Goal: Information Seeking & Learning: Check status

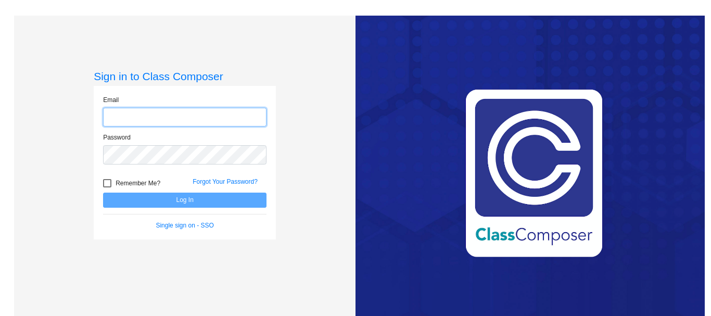
click at [140, 113] on input "email" at bounding box center [184, 117] width 163 height 19
type input "[EMAIL_ADDRESS][DOMAIN_NAME]"
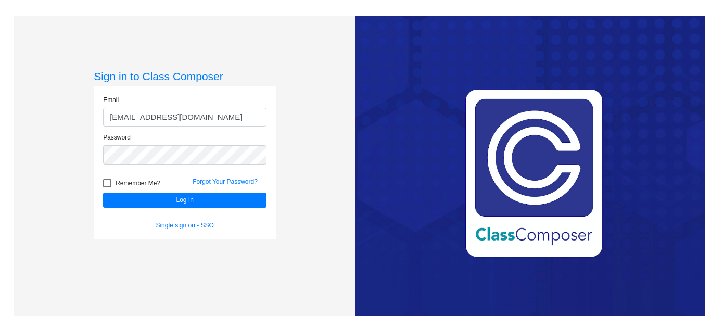
click at [107, 179] on div at bounding box center [107, 183] width 8 height 8
click at [107, 187] on input "Remember Me?" at bounding box center [107, 187] width 1 height 1
checkbox input "true"
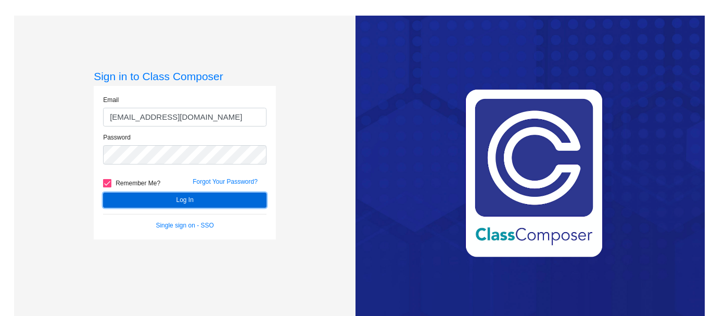
click at [198, 198] on button "Log In" at bounding box center [184, 200] width 163 height 15
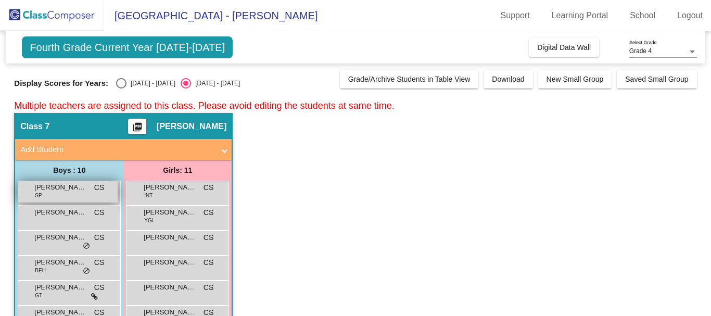
click at [65, 194] on div "[PERSON_NAME] SP CS lock do_not_disturb_alt" at bounding box center [67, 191] width 99 height 21
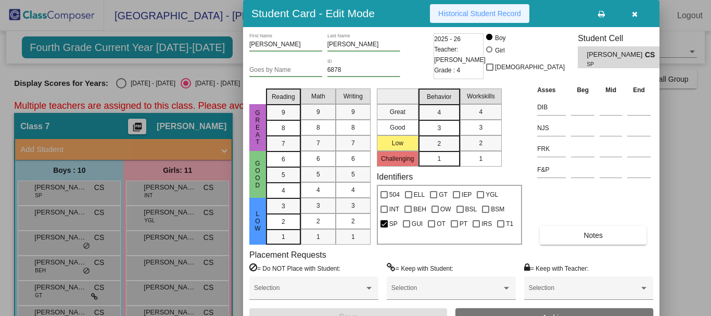
click at [474, 12] on span "Historical Student Record" at bounding box center [479, 13] width 83 height 8
click at [74, 219] on div at bounding box center [355, 158] width 711 height 316
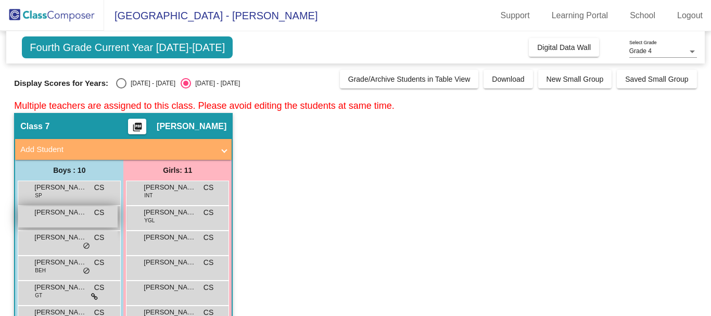
click at [52, 218] on div "[PERSON_NAME] CS lock do_not_disturb_alt" at bounding box center [67, 216] width 99 height 21
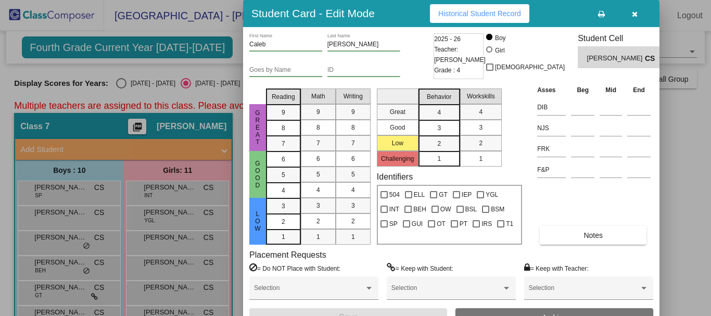
click at [468, 13] on span "Historical Student Record" at bounding box center [479, 13] width 83 height 8
click at [60, 245] on div at bounding box center [355, 158] width 711 height 316
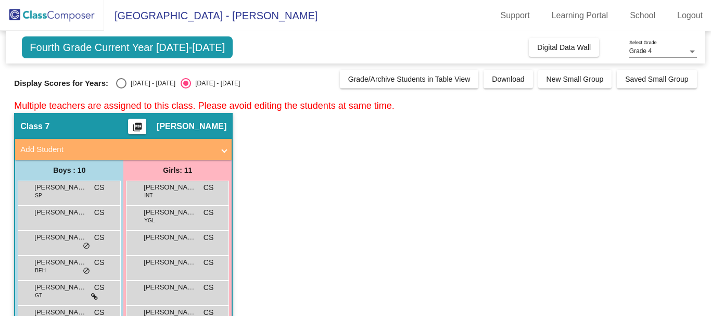
click at [60, 245] on div "[PERSON_NAME] CS lock do_not_disturb_alt" at bounding box center [67, 241] width 99 height 21
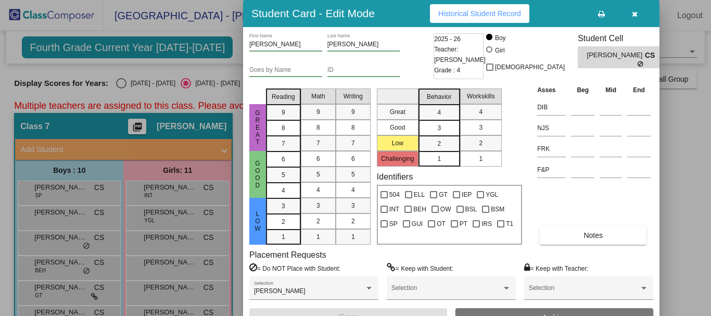
click at [471, 9] on button "Historical Student Record" at bounding box center [479, 13] width 99 height 19
click at [49, 270] on div at bounding box center [355, 158] width 711 height 316
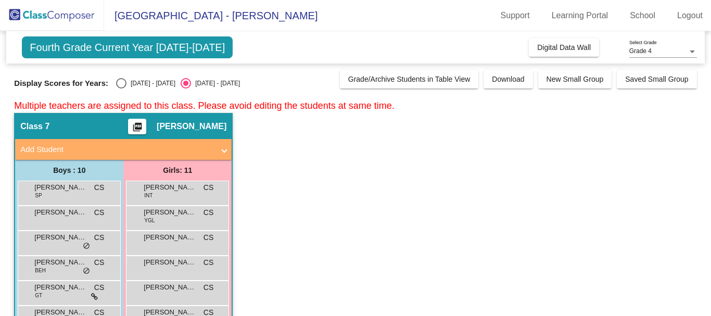
click at [49, 270] on div "[PERSON_NAME] [PERSON_NAME] lock do_not_disturb_alt" at bounding box center [67, 266] width 99 height 21
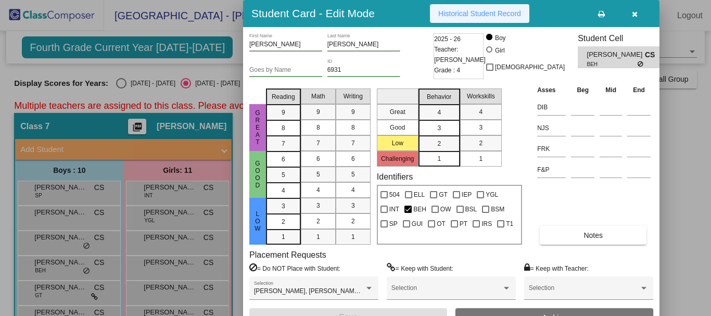
click at [470, 10] on span "Historical Student Record" at bounding box center [479, 13] width 83 height 8
click at [55, 298] on div at bounding box center [355, 158] width 711 height 316
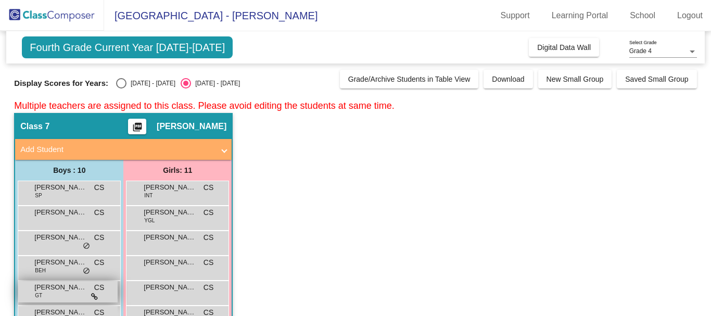
click at [55, 291] on span "[PERSON_NAME]" at bounding box center [60, 287] width 52 height 10
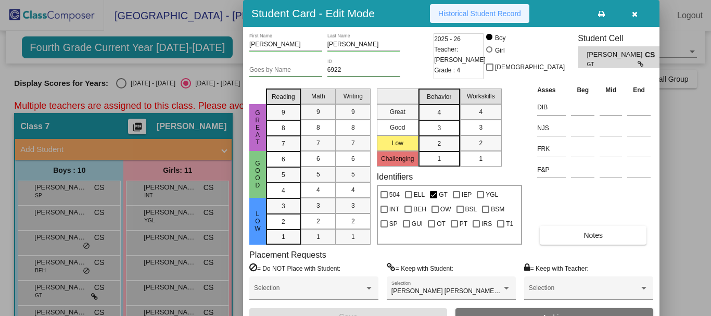
click at [466, 14] on span "Historical Student Record" at bounding box center [479, 13] width 83 height 8
click at [79, 310] on div at bounding box center [355, 158] width 711 height 316
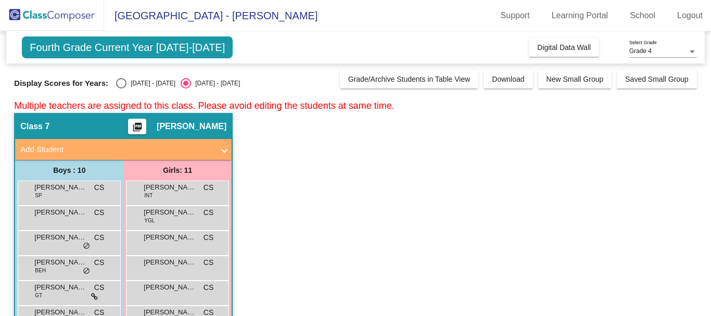
click at [79, 310] on span "[PERSON_NAME]" at bounding box center [60, 312] width 52 height 10
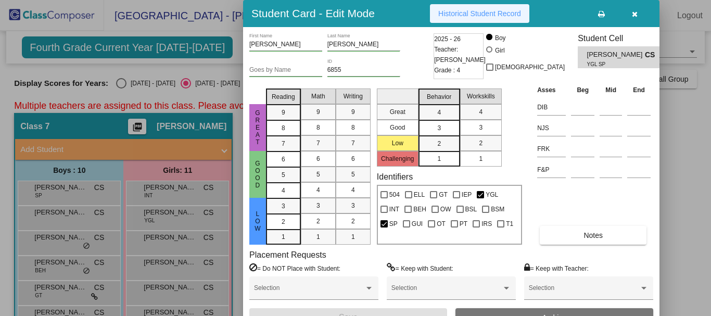
click at [467, 13] on span "Historical Student Record" at bounding box center [479, 13] width 83 height 8
click at [631, 16] on button "button" at bounding box center [634, 13] width 33 height 19
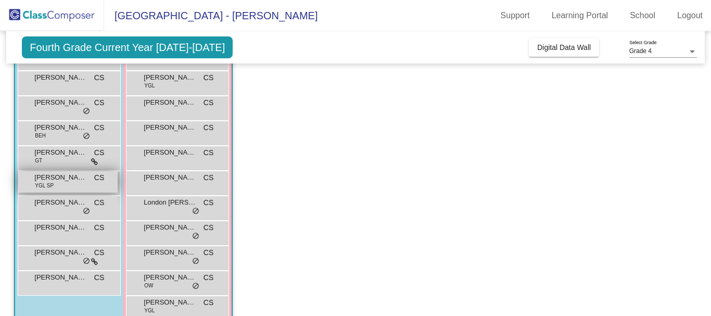
scroll to position [156, 0]
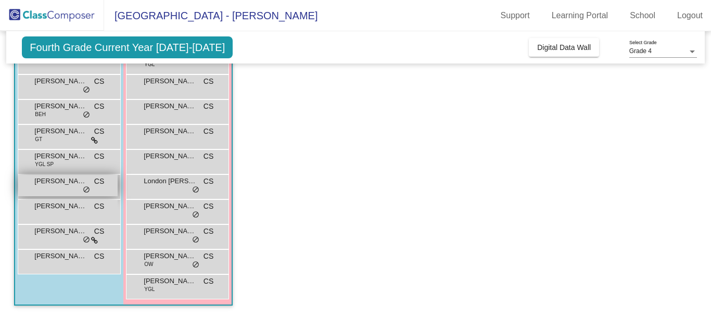
click at [56, 184] on span "[PERSON_NAME]" at bounding box center [60, 181] width 52 height 10
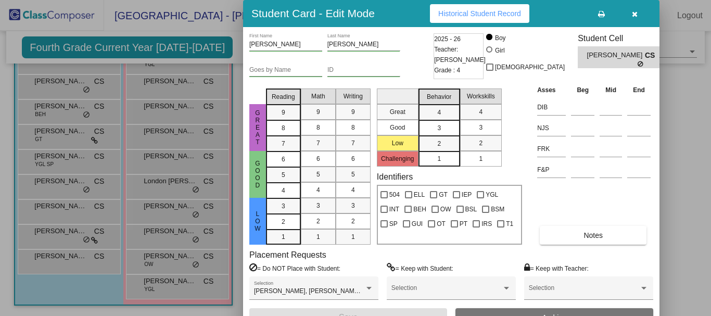
click at [479, 14] on span "Historical Student Record" at bounding box center [479, 13] width 83 height 8
click at [636, 17] on icon "button" at bounding box center [635, 13] width 6 height 7
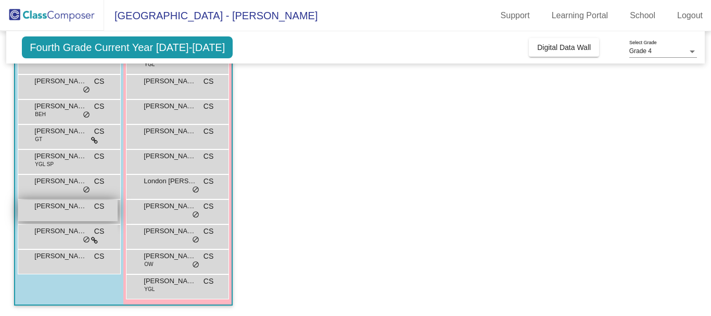
click at [46, 214] on div "[PERSON_NAME] CS lock do_not_disturb_alt" at bounding box center [67, 210] width 99 height 21
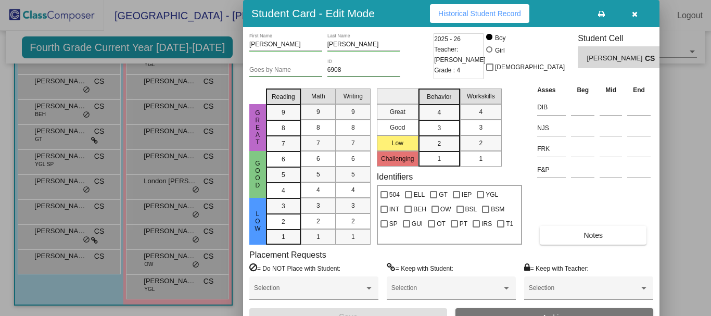
click at [465, 7] on button "Historical Student Record" at bounding box center [479, 13] width 99 height 19
click at [50, 231] on div at bounding box center [355, 158] width 711 height 316
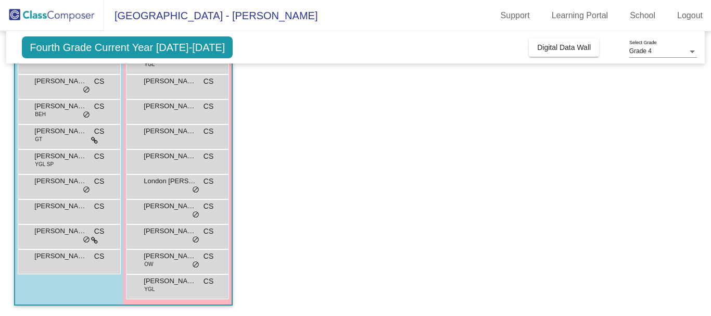
click at [50, 231] on span "[PERSON_NAME] [PERSON_NAME]-[PERSON_NAME]" at bounding box center [60, 231] width 52 height 10
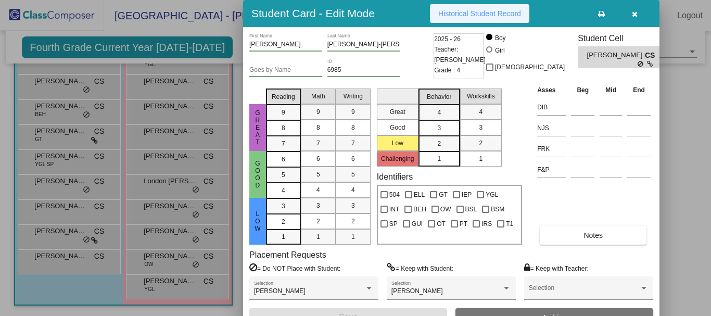
click at [485, 7] on button "Historical Student Record" at bounding box center [479, 13] width 99 height 19
click at [47, 259] on div at bounding box center [355, 158] width 711 height 316
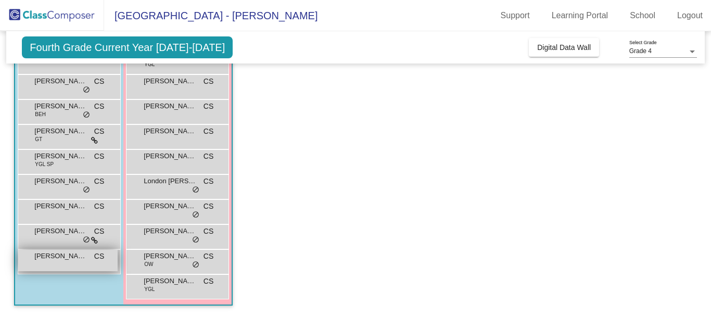
click at [70, 264] on div "[PERSON_NAME] CS lock do_not_disturb_alt" at bounding box center [67, 260] width 99 height 21
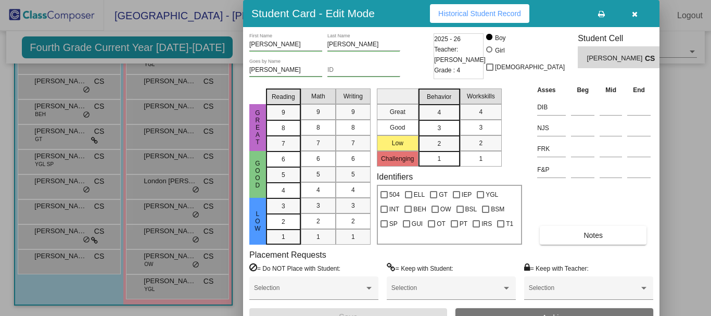
click at [492, 21] on button "Historical Student Record" at bounding box center [479, 13] width 99 height 19
click at [148, 289] on div at bounding box center [355, 158] width 711 height 316
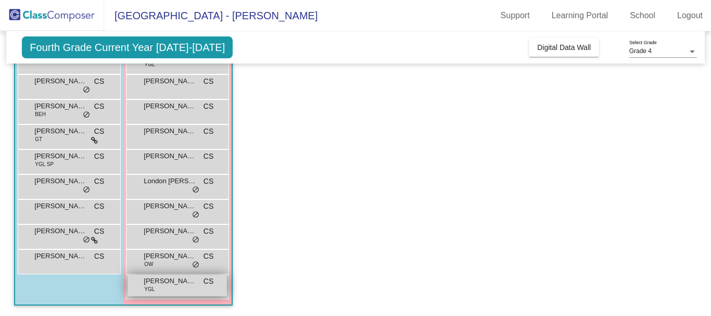
click at [153, 287] on span "YGL" at bounding box center [149, 289] width 10 height 8
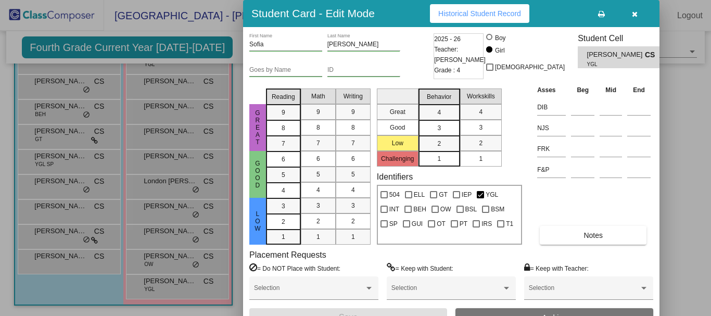
click at [459, 12] on span "Historical Student Record" at bounding box center [479, 13] width 83 height 8
click at [162, 261] on div at bounding box center [355, 158] width 711 height 316
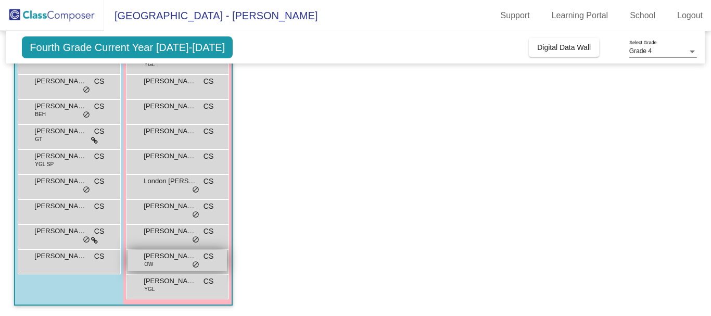
click at [160, 263] on div "[PERSON_NAME] OW CS lock do_not_disturb_alt" at bounding box center [177, 260] width 99 height 21
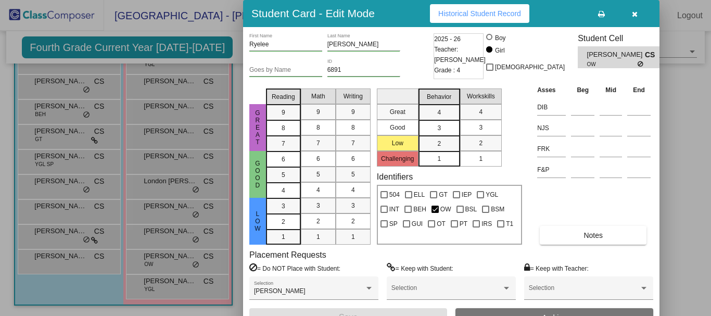
click at [456, 10] on span "Historical Student Record" at bounding box center [479, 13] width 83 height 8
click at [496, 9] on span "Historical Student Record" at bounding box center [479, 13] width 83 height 8
click at [149, 233] on div at bounding box center [355, 158] width 711 height 316
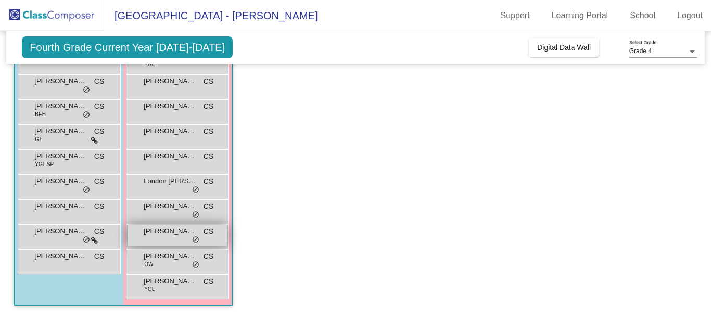
click at [176, 229] on span "[PERSON_NAME]" at bounding box center [170, 231] width 52 height 10
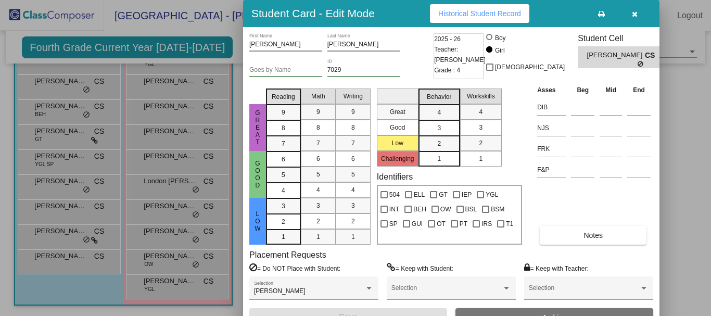
click at [469, 15] on span "Historical Student Record" at bounding box center [479, 13] width 83 height 8
click at [150, 211] on div at bounding box center [355, 158] width 711 height 316
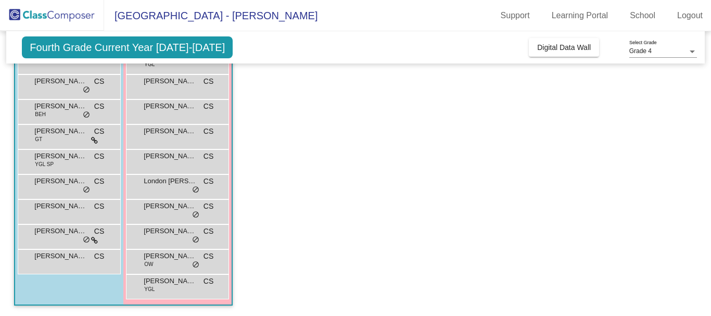
click at [150, 211] on div "[PERSON_NAME] CS lock do_not_disturb_alt" at bounding box center [177, 210] width 99 height 21
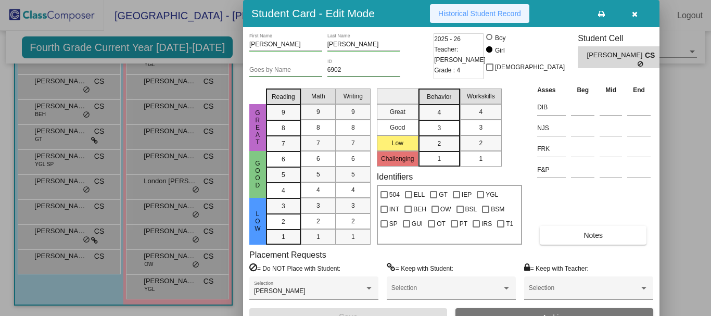
click at [474, 4] on button "Historical Student Record" at bounding box center [479, 13] width 99 height 19
click at [172, 180] on div at bounding box center [355, 158] width 711 height 316
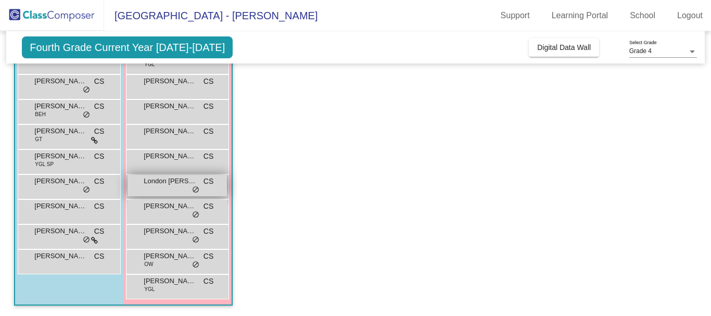
click at [169, 186] on span "London [PERSON_NAME]" at bounding box center [170, 181] width 52 height 10
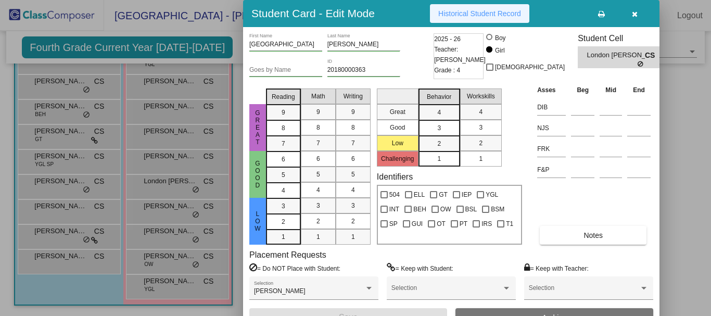
click at [480, 5] on button "Historical Student Record" at bounding box center [479, 13] width 99 height 19
click at [158, 181] on div at bounding box center [355, 158] width 711 height 316
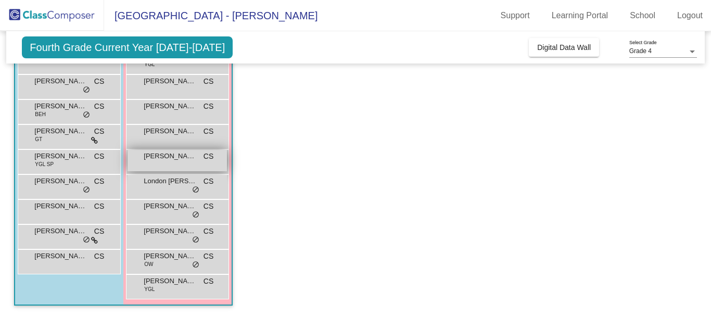
click at [163, 160] on span "[PERSON_NAME]" at bounding box center [170, 156] width 52 height 10
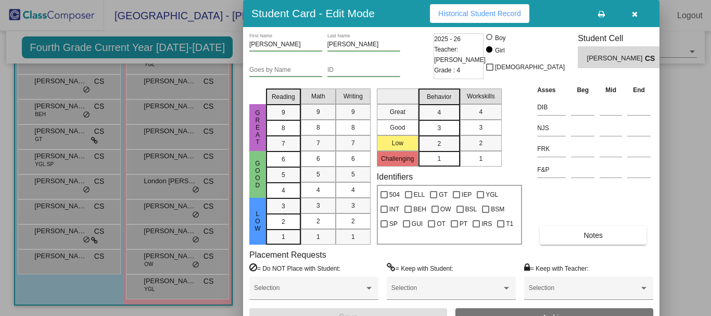
click at [484, 8] on button "Historical Student Record" at bounding box center [479, 13] width 99 height 19
click at [157, 138] on div at bounding box center [355, 158] width 711 height 316
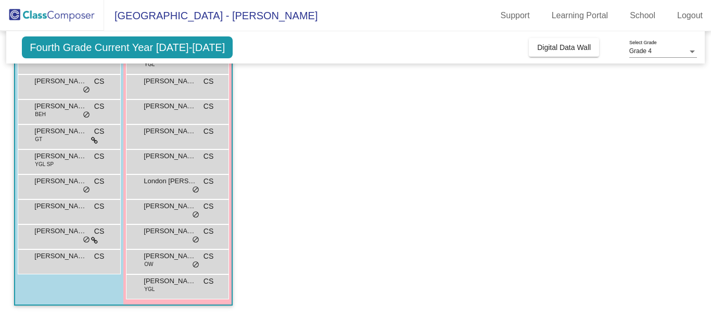
click at [157, 138] on div "[PERSON_NAME] CS lock do_not_disturb_alt" at bounding box center [177, 135] width 99 height 21
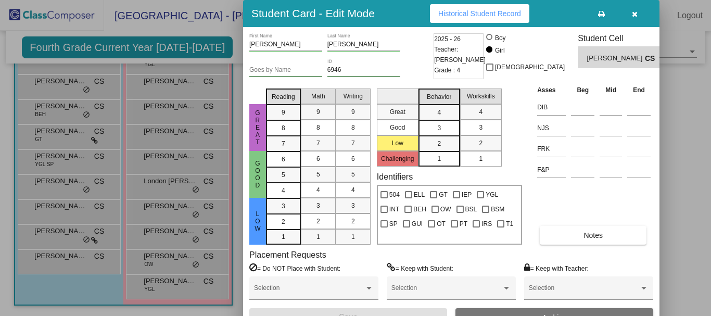
click at [473, 10] on span "Historical Student Record" at bounding box center [479, 13] width 83 height 8
click at [155, 104] on div at bounding box center [355, 158] width 711 height 316
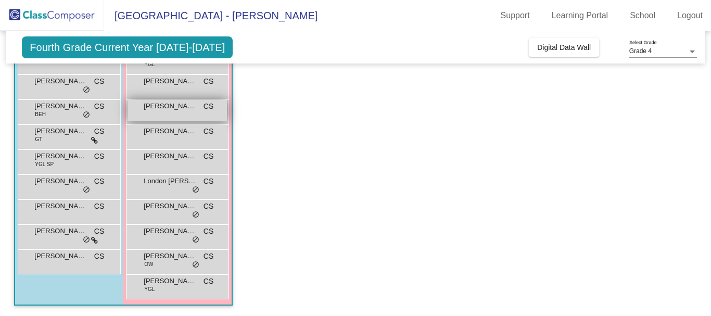
click at [156, 104] on span "[PERSON_NAME]" at bounding box center [170, 106] width 52 height 10
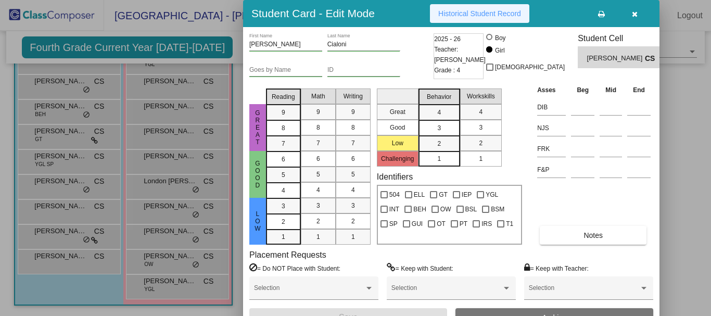
click at [469, 11] on span "Historical Student Record" at bounding box center [479, 13] width 83 height 8
click at [171, 80] on div at bounding box center [355, 158] width 711 height 316
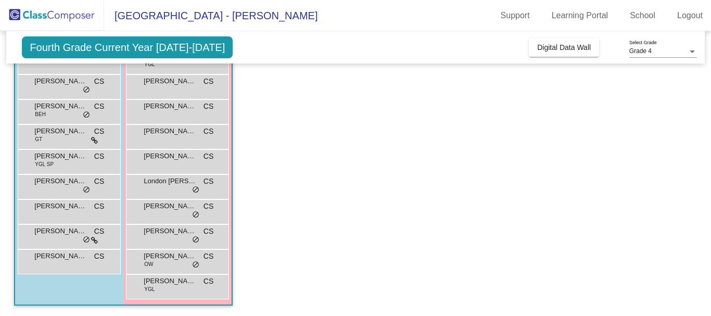
click at [171, 80] on span "[PERSON_NAME]" at bounding box center [170, 81] width 52 height 10
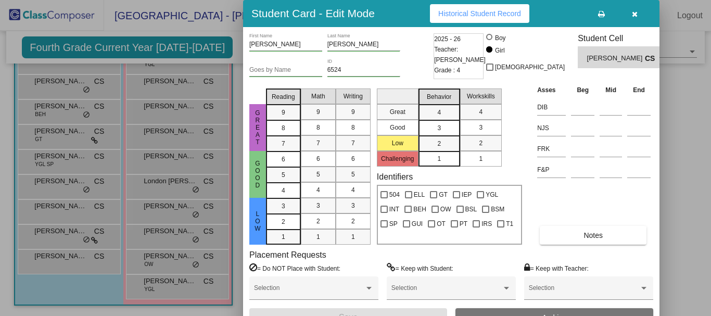
click at [468, 14] on span "Historical Student Record" at bounding box center [479, 13] width 83 height 8
click at [159, 119] on div at bounding box center [355, 158] width 711 height 316
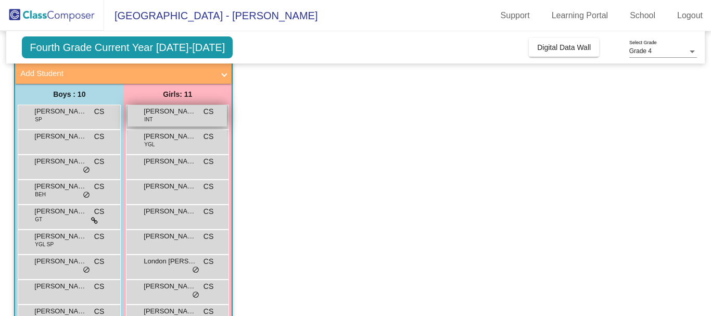
scroll to position [52, 0]
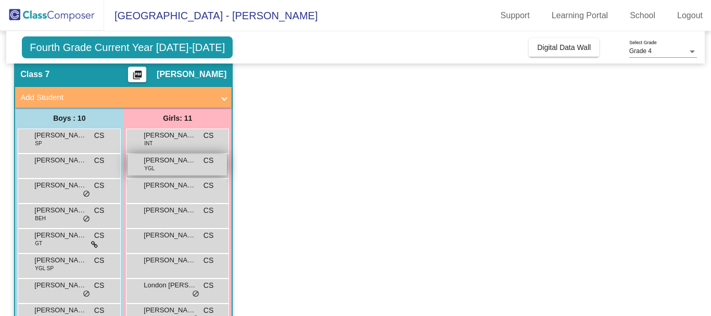
click at [168, 161] on span "[PERSON_NAME]" at bounding box center [170, 160] width 52 height 10
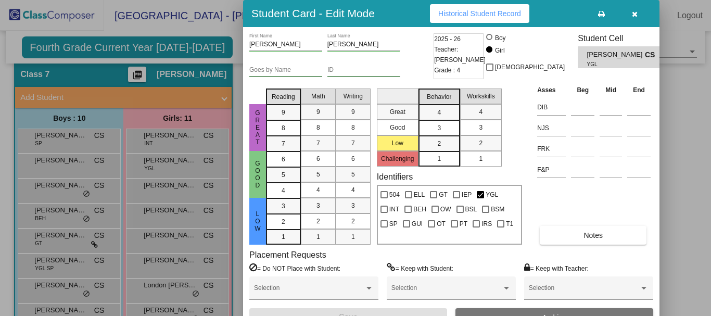
click at [481, 8] on button "Historical Student Record" at bounding box center [479, 13] width 99 height 19
click at [187, 138] on div at bounding box center [355, 158] width 711 height 316
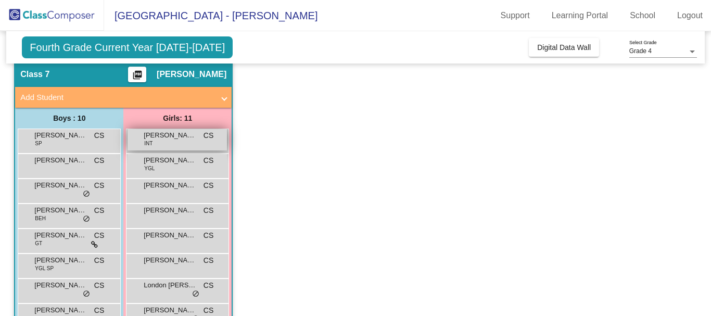
click at [161, 138] on span "[PERSON_NAME]" at bounding box center [170, 135] width 52 height 10
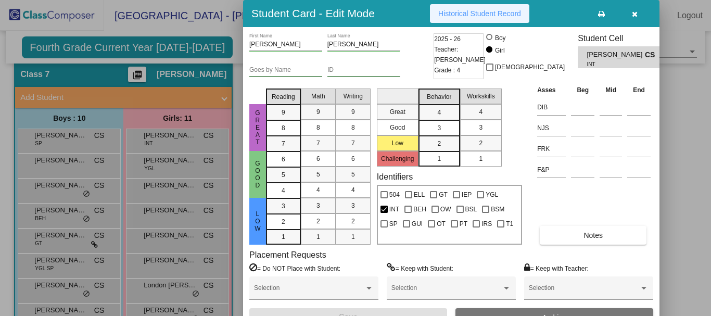
click at [489, 13] on span "Historical Student Record" at bounding box center [479, 13] width 83 height 8
click at [636, 16] on icon "button" at bounding box center [635, 13] width 6 height 7
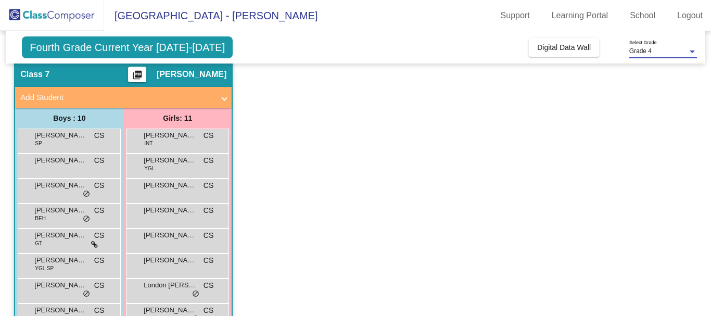
click at [654, 51] on div "Grade 4" at bounding box center [658, 51] width 58 height 7
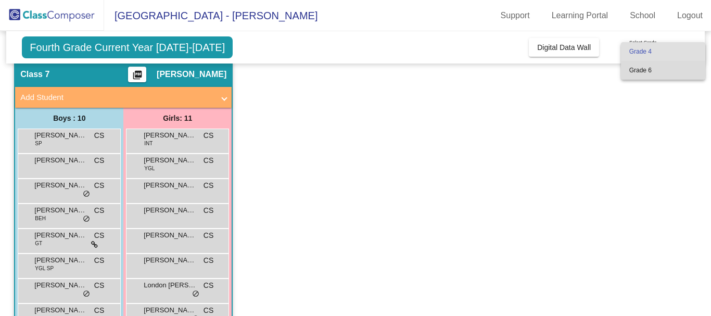
click at [645, 69] on span "Grade 6" at bounding box center [663, 70] width 68 height 19
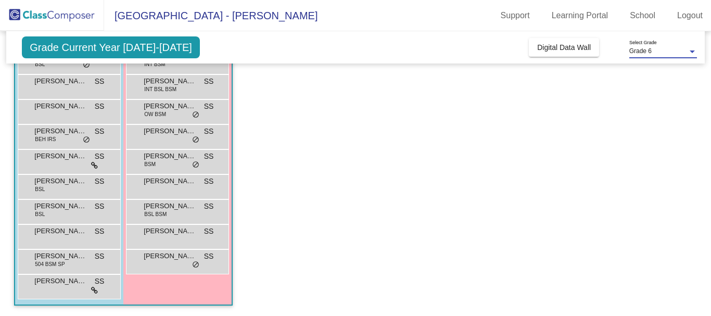
scroll to position [104, 0]
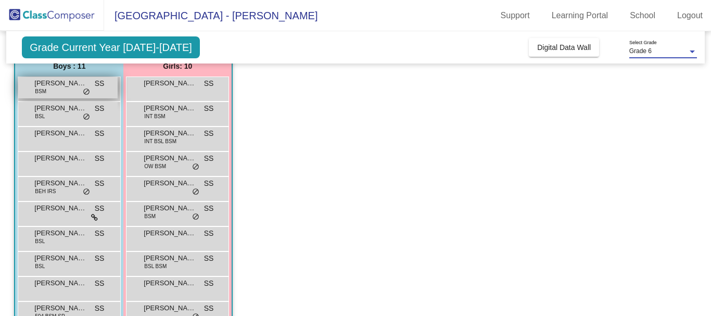
click at [52, 83] on span "[PERSON_NAME]" at bounding box center [60, 83] width 52 height 10
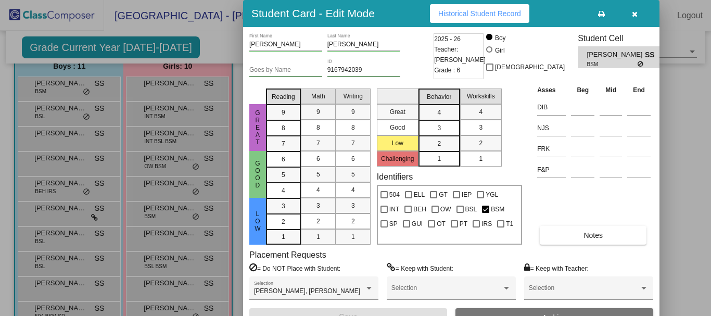
click at [493, 10] on span "Historical Student Record" at bounding box center [479, 13] width 83 height 8
click at [31, 116] on div at bounding box center [355, 158] width 711 height 316
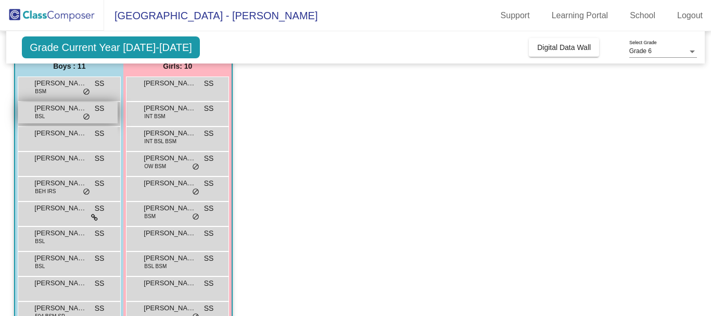
click at [47, 116] on div "[PERSON_NAME] BSL SS lock do_not_disturb_alt" at bounding box center [67, 112] width 99 height 21
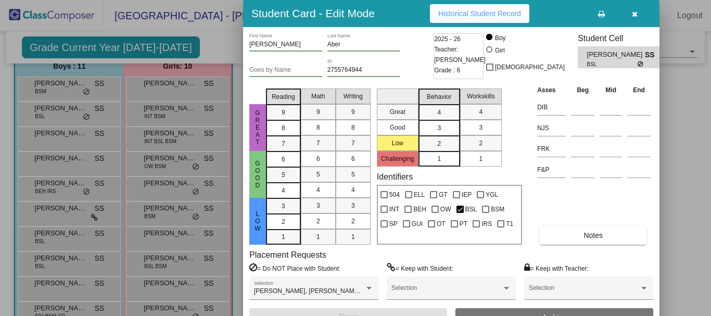
click at [479, 16] on span "Historical Student Record" at bounding box center [479, 13] width 83 height 8
click at [50, 78] on div at bounding box center [355, 158] width 711 height 316
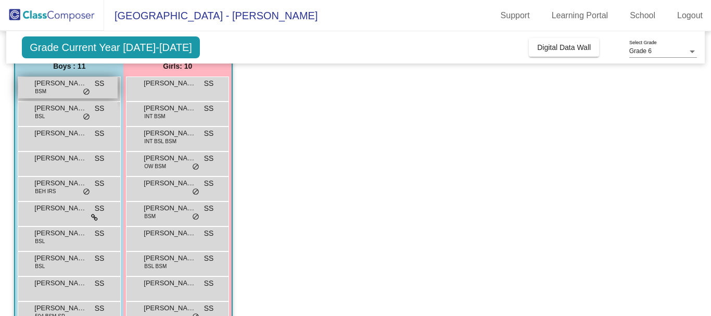
click at [50, 80] on span "[PERSON_NAME]" at bounding box center [60, 83] width 52 height 10
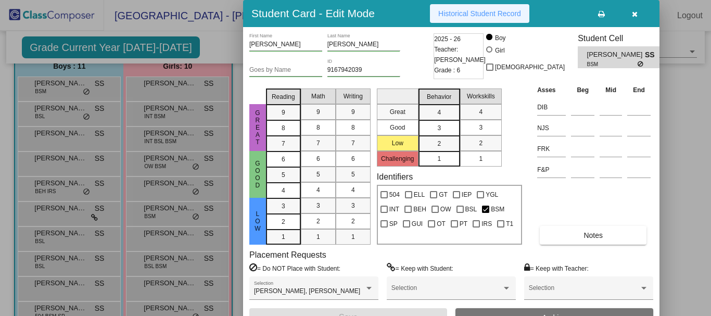
click at [491, 14] on span "Historical Student Record" at bounding box center [479, 13] width 83 height 8
click at [58, 111] on div at bounding box center [355, 158] width 711 height 316
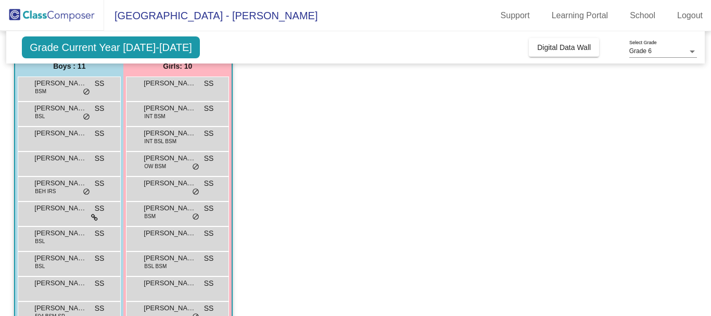
click at [58, 111] on span "[PERSON_NAME]" at bounding box center [60, 108] width 52 height 10
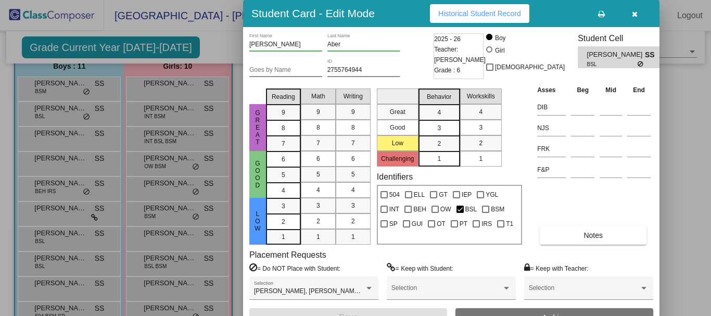
click at [474, 10] on span "Historical Student Record" at bounding box center [479, 13] width 83 height 8
click at [73, 132] on div at bounding box center [355, 158] width 711 height 316
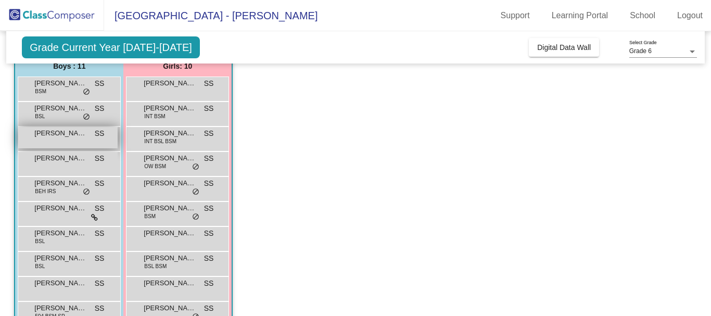
click at [72, 133] on span "[PERSON_NAME]" at bounding box center [60, 133] width 52 height 10
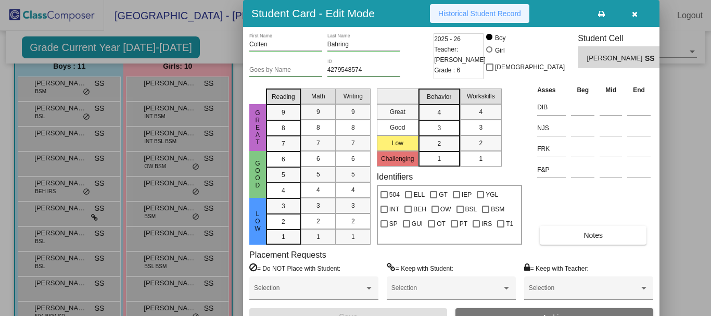
click at [493, 19] on button "Historical Student Record" at bounding box center [479, 13] width 99 height 19
click at [57, 167] on div at bounding box center [355, 158] width 711 height 316
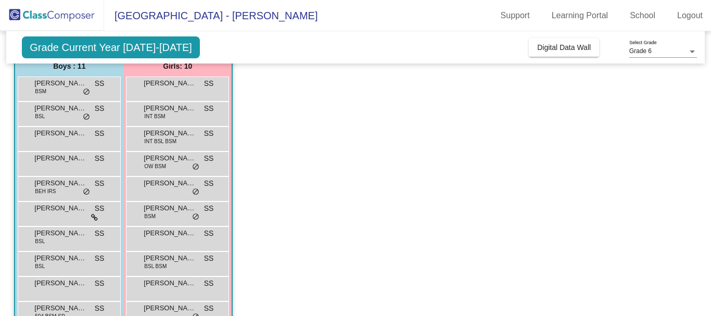
click at [57, 167] on div "[PERSON_NAME] SS lock do_not_disturb_alt" at bounding box center [67, 162] width 99 height 21
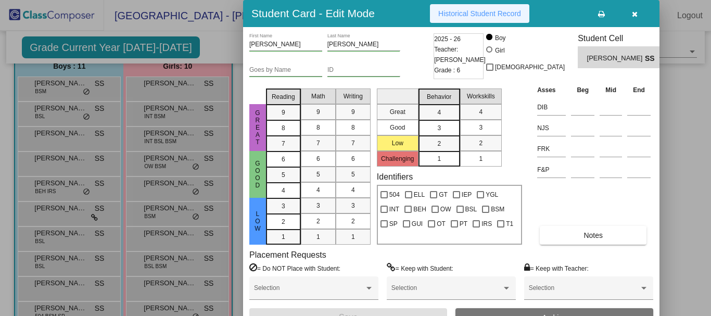
click at [479, 11] on span "Historical Student Record" at bounding box center [479, 13] width 83 height 8
click at [636, 12] on icon "button" at bounding box center [635, 13] width 6 height 7
